Goal: Task Accomplishment & Management: Manage account settings

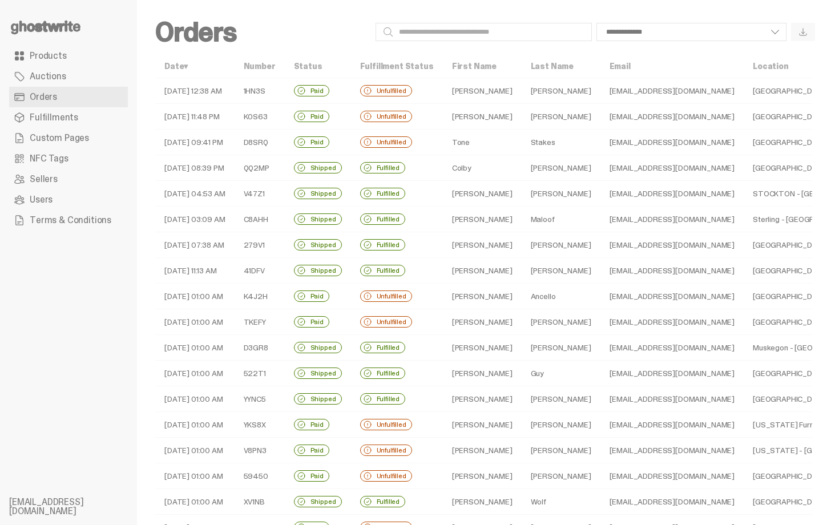
select select
click at [487, 139] on td "Tone" at bounding box center [482, 143] width 79 height 26
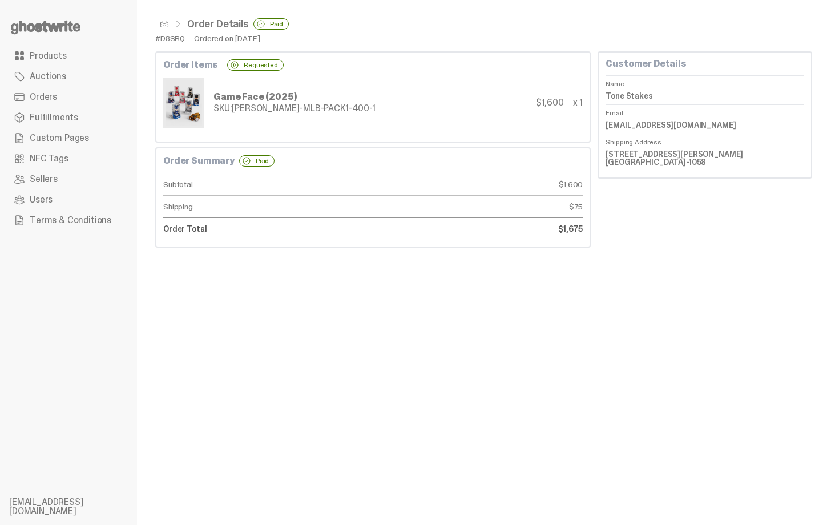
click at [630, 92] on dd "Tone Stakes" at bounding box center [705, 95] width 199 height 17
copy dl "Tone Stakes"
click at [529, 170] on div "Order Summary Paid Subtotal $1,600 Shipping $75 Order Total $1,675" at bounding box center [373, 197] width 436 height 100
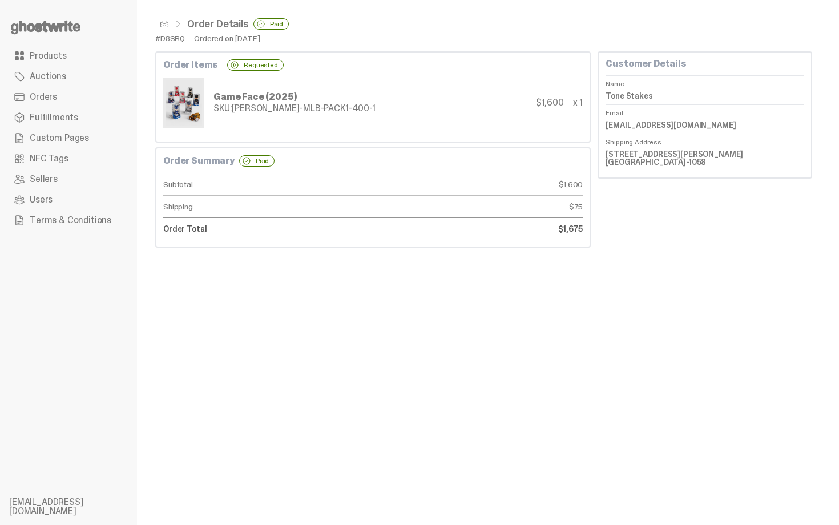
click at [55, 94] on span "Orders" at bounding box center [43, 96] width 27 height 9
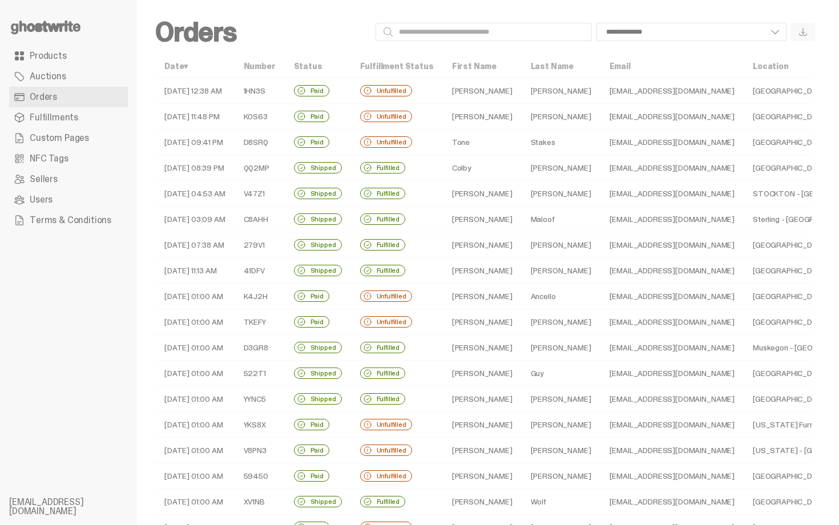
click at [422, 142] on td "Unfulfilled" at bounding box center [397, 143] width 92 height 26
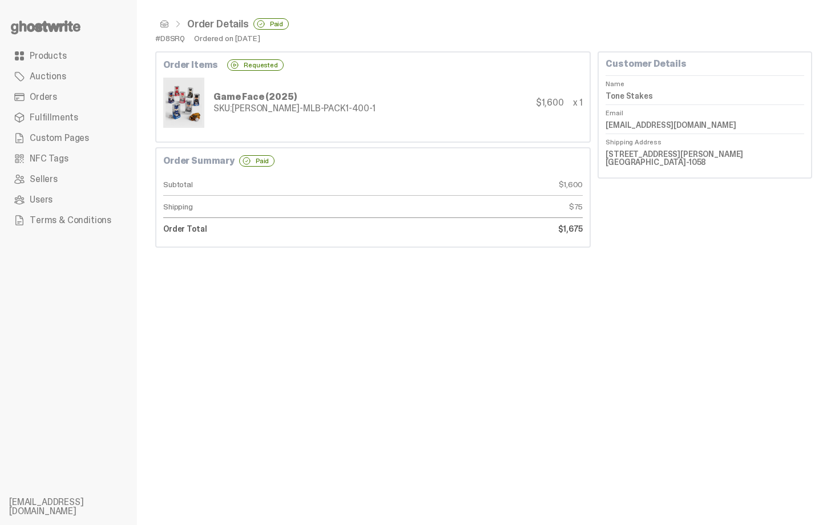
click at [84, 94] on link "Orders" at bounding box center [68, 97] width 119 height 21
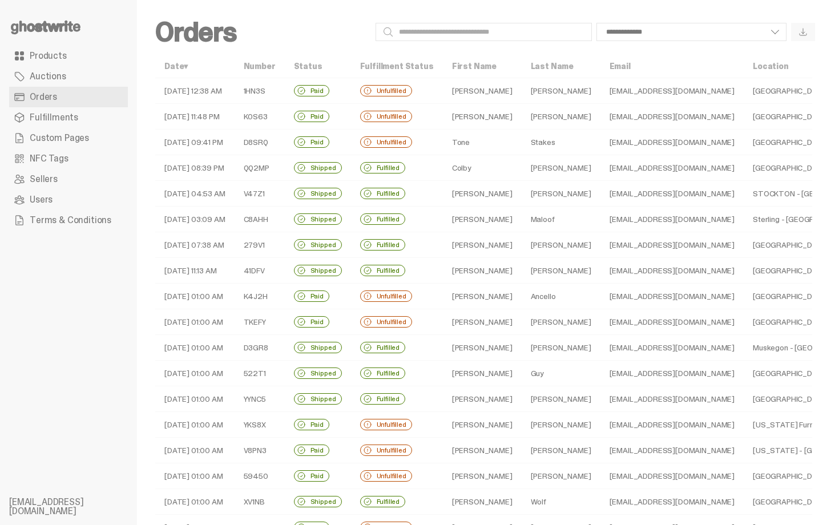
click at [471, 93] on td "[PERSON_NAME]" at bounding box center [482, 91] width 79 height 26
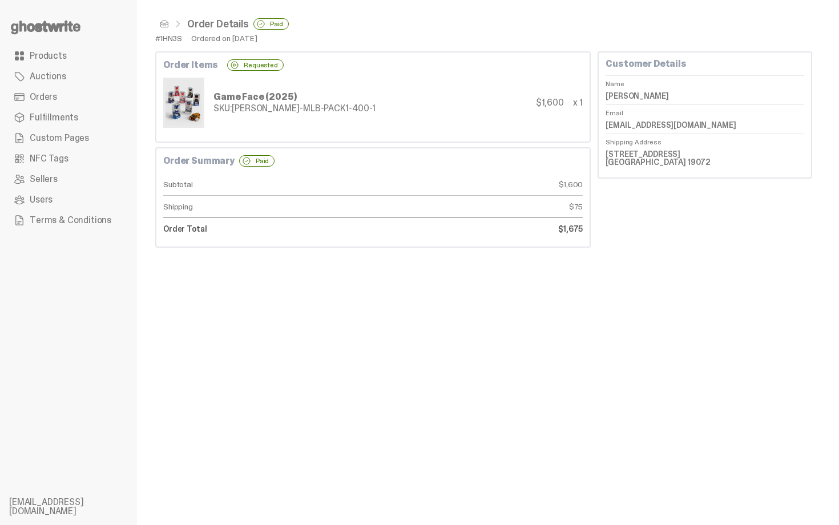
click at [99, 101] on link "Orders" at bounding box center [68, 97] width 119 height 21
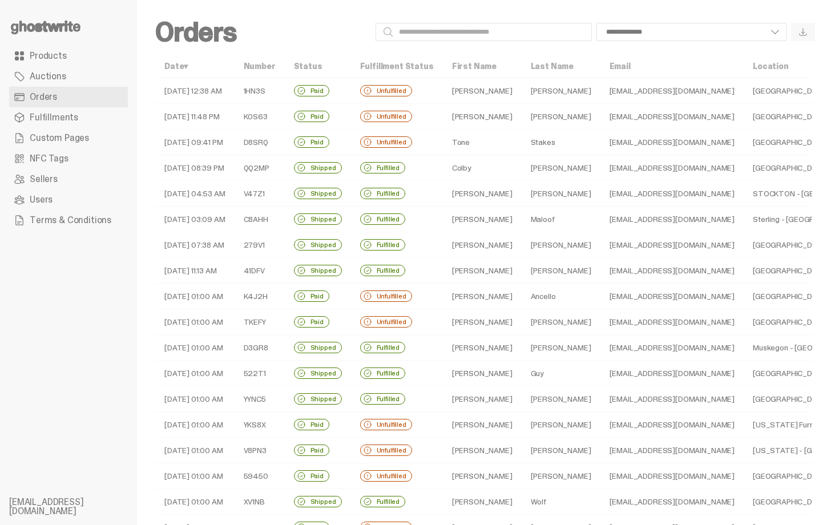
click at [480, 86] on td "[PERSON_NAME]" at bounding box center [482, 91] width 79 height 26
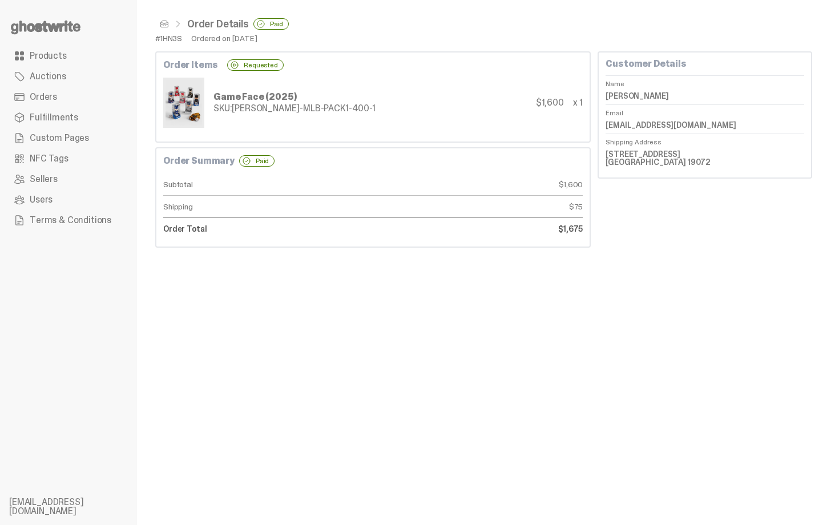
click at [625, 95] on dd "[PERSON_NAME]" at bounding box center [705, 95] width 199 height 17
copy dl "[PERSON_NAME]"
click at [47, 103] on link "Orders" at bounding box center [68, 97] width 119 height 21
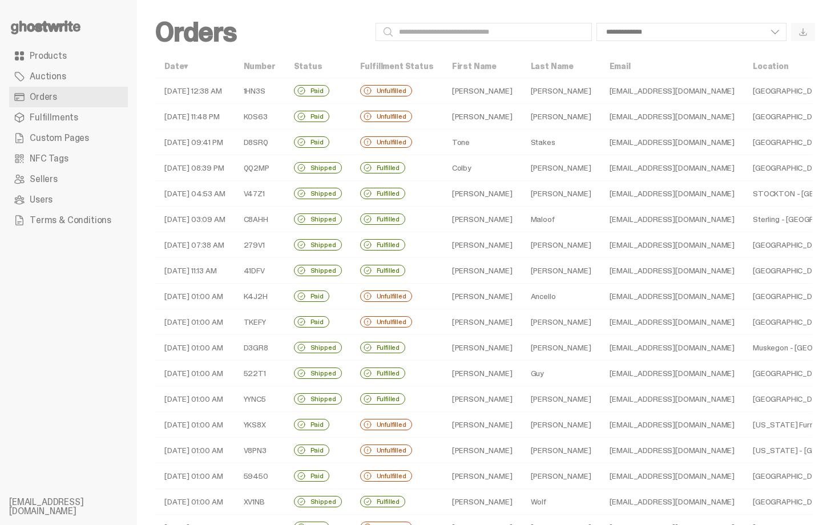
click at [474, 122] on td "[PERSON_NAME]" at bounding box center [482, 117] width 79 height 26
